Goal: Task Accomplishment & Management: Use online tool/utility

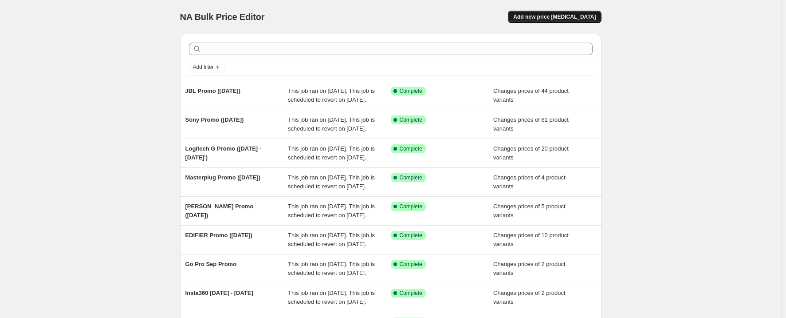
click at [585, 13] on button "Add new price [MEDICAL_DATA]" at bounding box center [554, 17] width 93 height 12
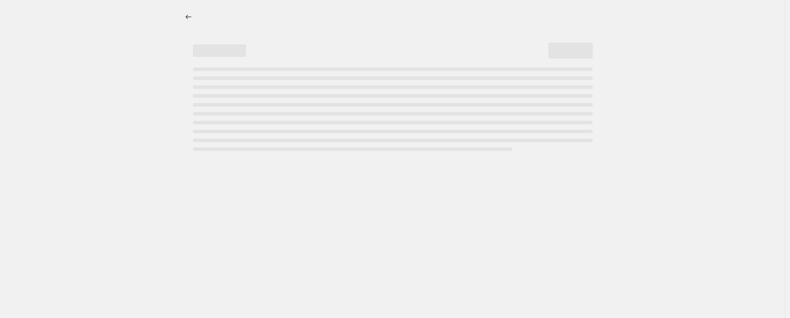
select select "percentage"
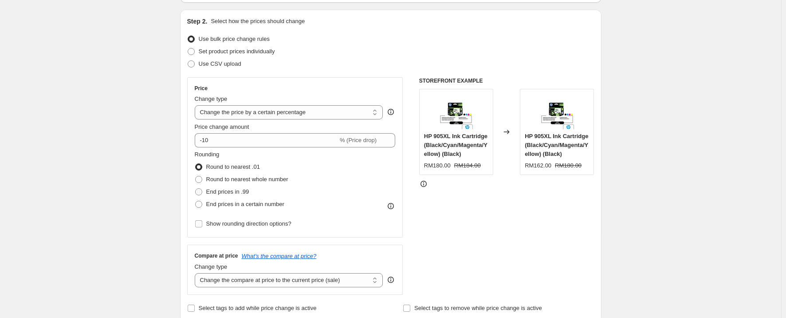
scroll to position [89, 0]
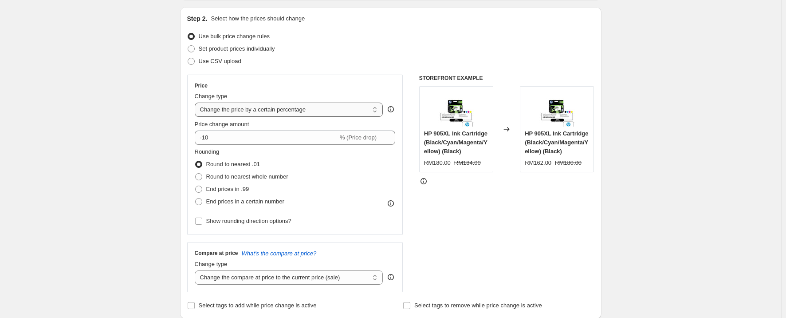
click at [322, 112] on select "Change the price to a certain amount Change the price by a certain amount Chang…" at bounding box center [289, 109] width 188 height 14
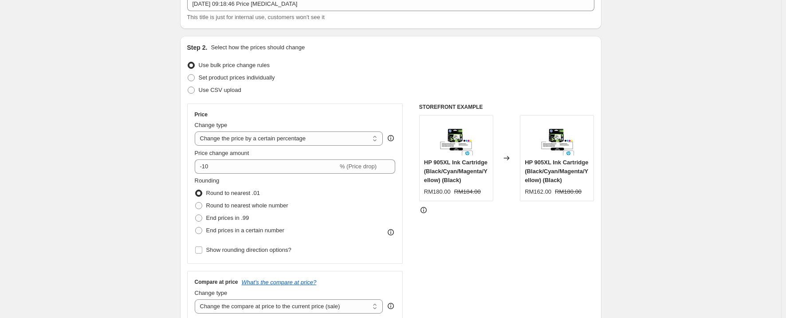
scroll to position [44, 0]
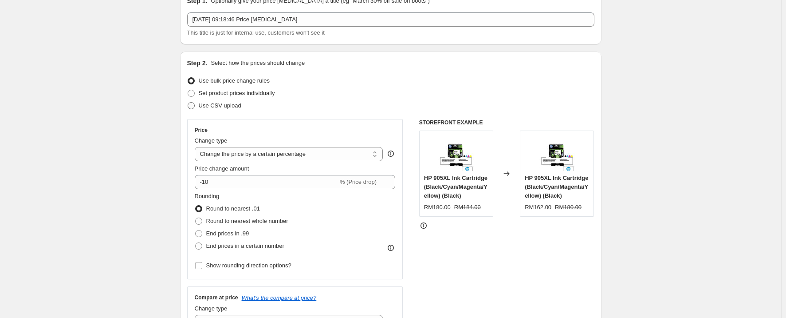
click at [220, 108] on span "Use CSV upload" at bounding box center [220, 105] width 43 height 7
click at [188, 102] on input "Use CSV upload" at bounding box center [188, 102] width 0 height 0
radio input "true"
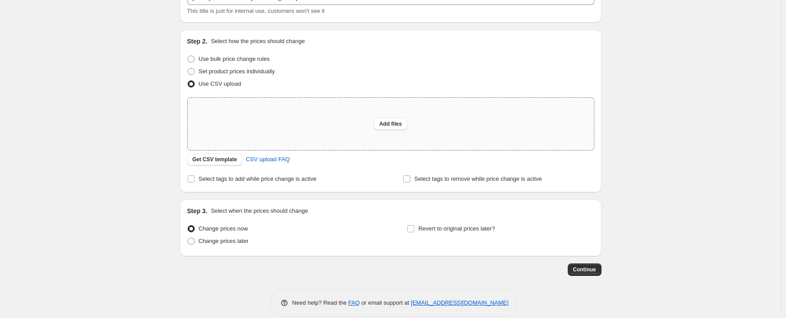
scroll to position [78, 0]
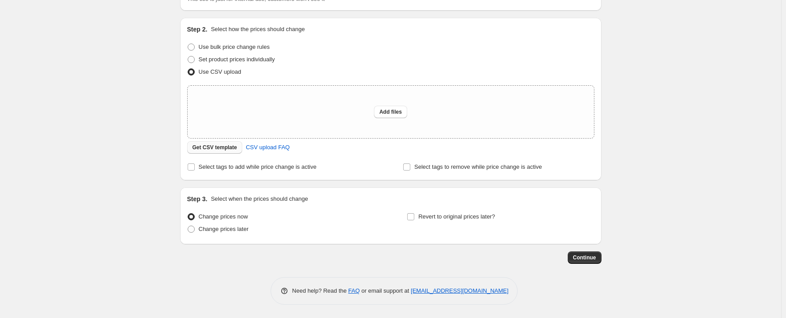
click at [216, 147] on span "Get CSV template" at bounding box center [214, 147] width 45 height 7
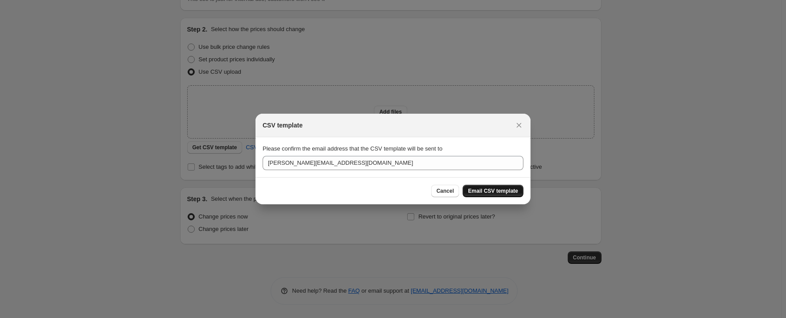
click at [493, 195] on button "Email CSV template" at bounding box center [493, 191] width 61 height 12
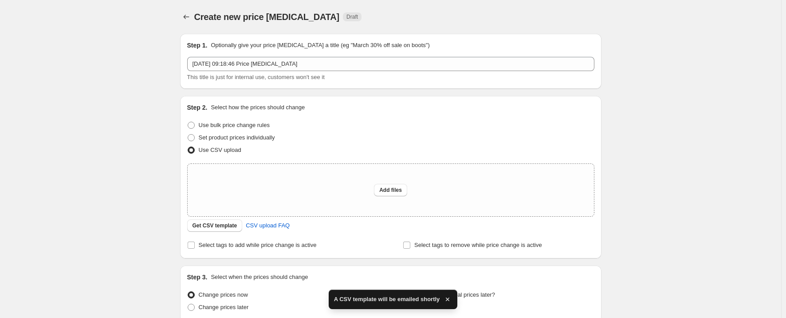
scroll to position [78, 0]
